Goal: Information Seeking & Learning: Find specific fact

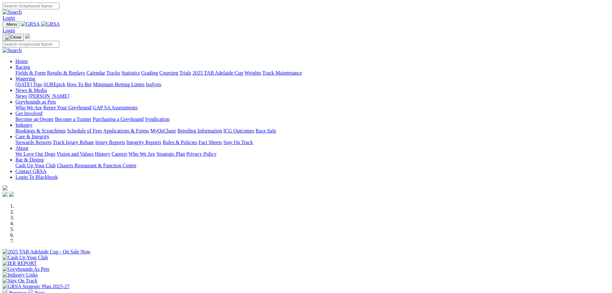
click at [85, 70] on link "Results & Replays" at bounding box center [66, 72] width 38 height 5
